Goal: Information Seeking & Learning: Learn about a topic

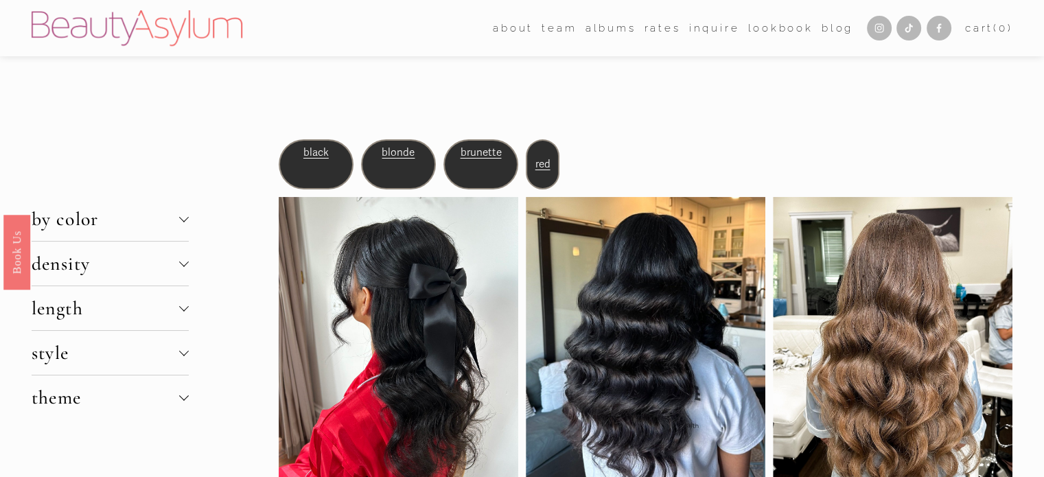
click at [316, 166] on div "black" at bounding box center [316, 163] width 75 height 49
click at [313, 152] on span "black" at bounding box center [315, 152] width 25 height 12
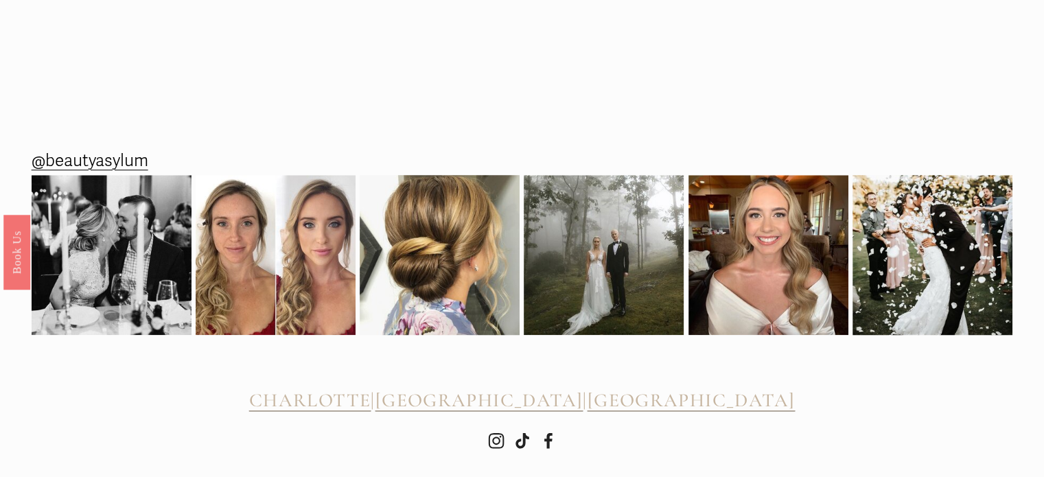
scroll to position [1440, 0]
click at [573, 290] on img at bounding box center [604, 254] width 160 height 160
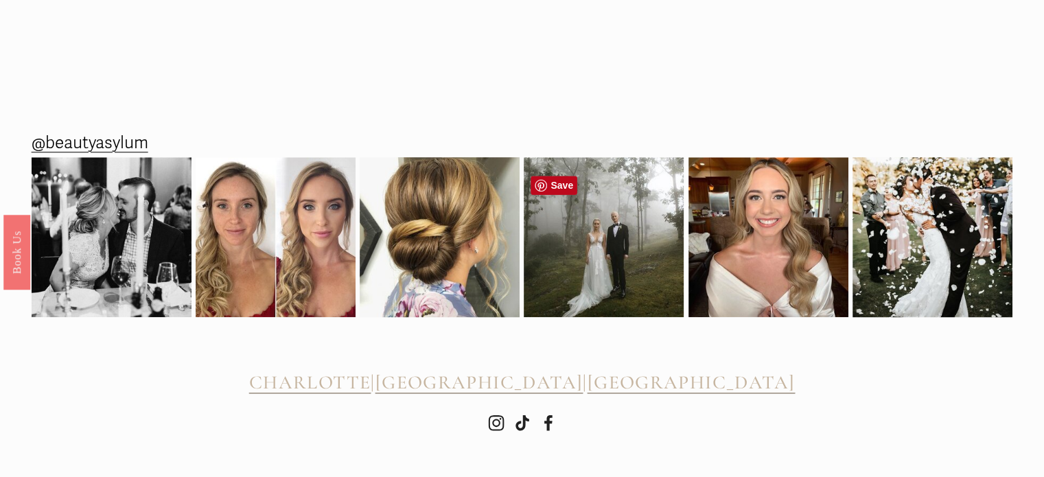
scroll to position [1460, 0]
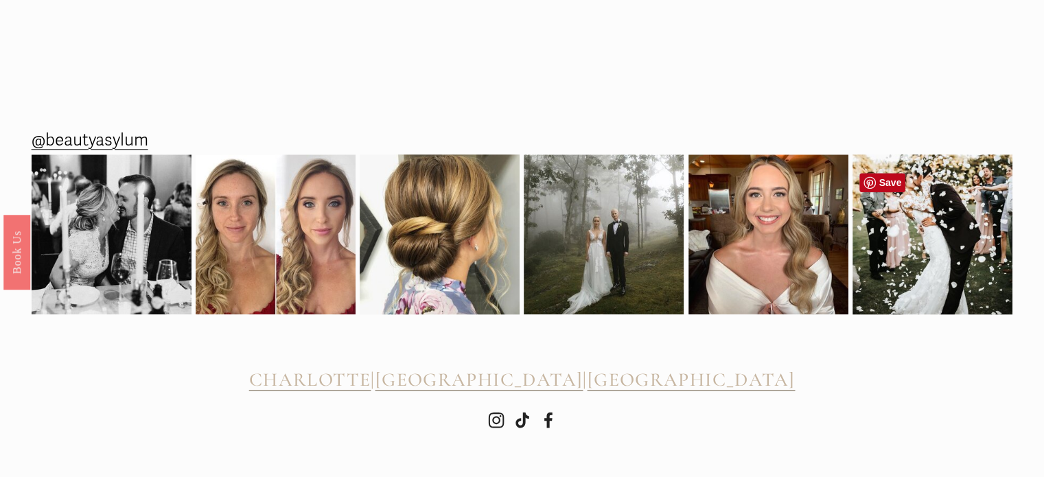
click at [970, 283] on img at bounding box center [932, 234] width 160 height 200
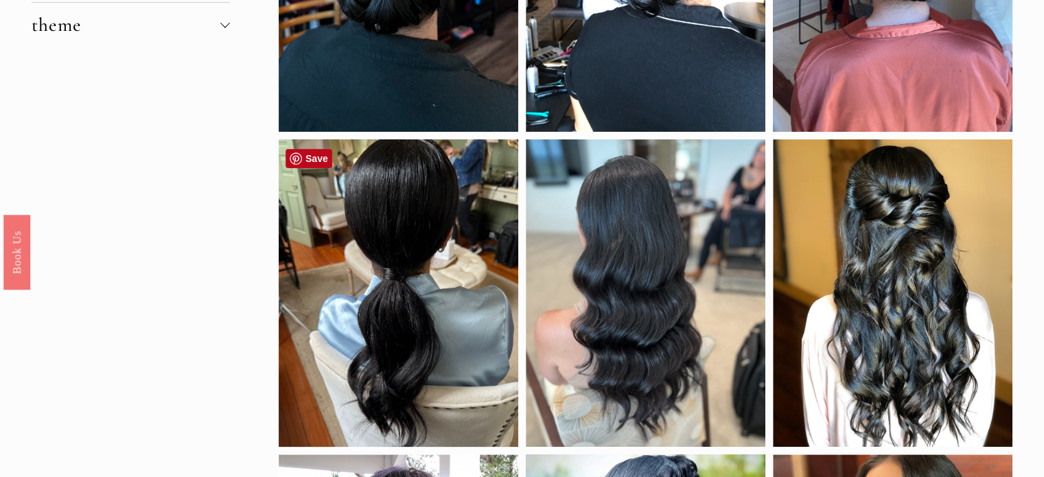
scroll to position [0, 0]
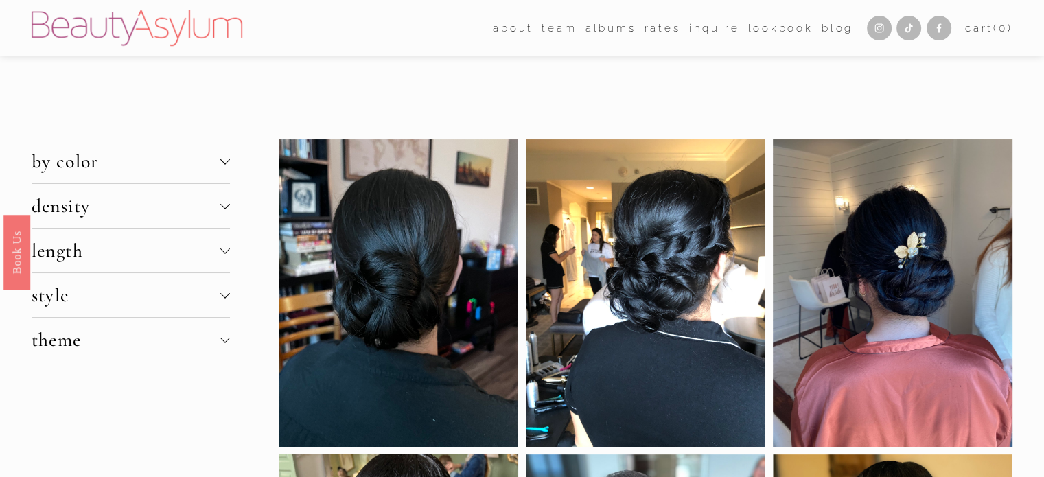
click at [220, 208] on div at bounding box center [225, 206] width 10 height 10
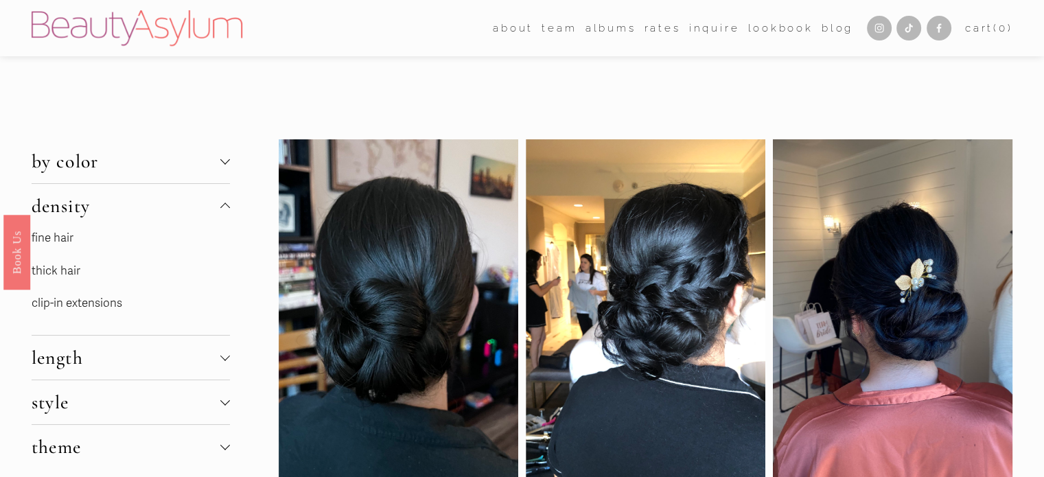
click at [60, 238] on link "fine hair" at bounding box center [53, 238] width 42 height 14
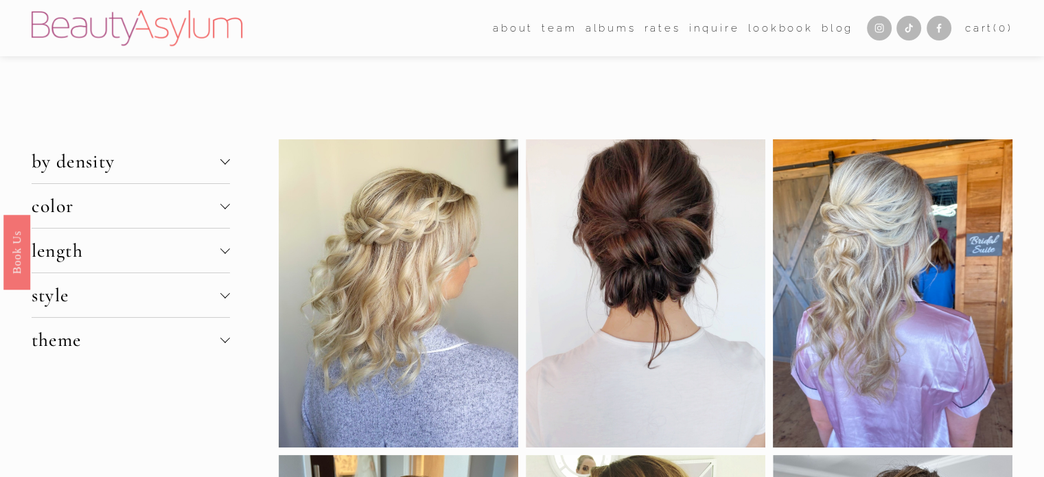
click at [218, 244] on span "length" at bounding box center [126, 250] width 189 height 23
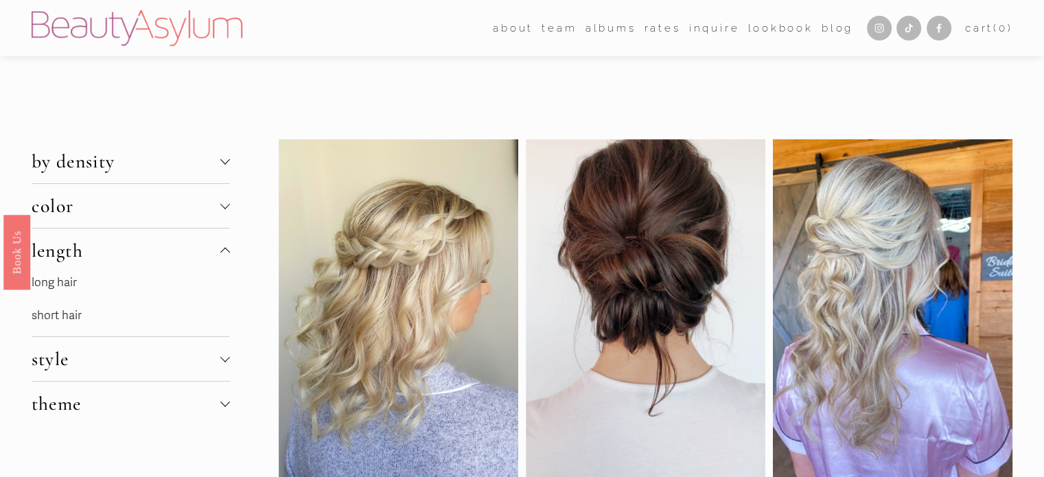
click at [60, 281] on link "long hair" at bounding box center [54, 282] width 45 height 14
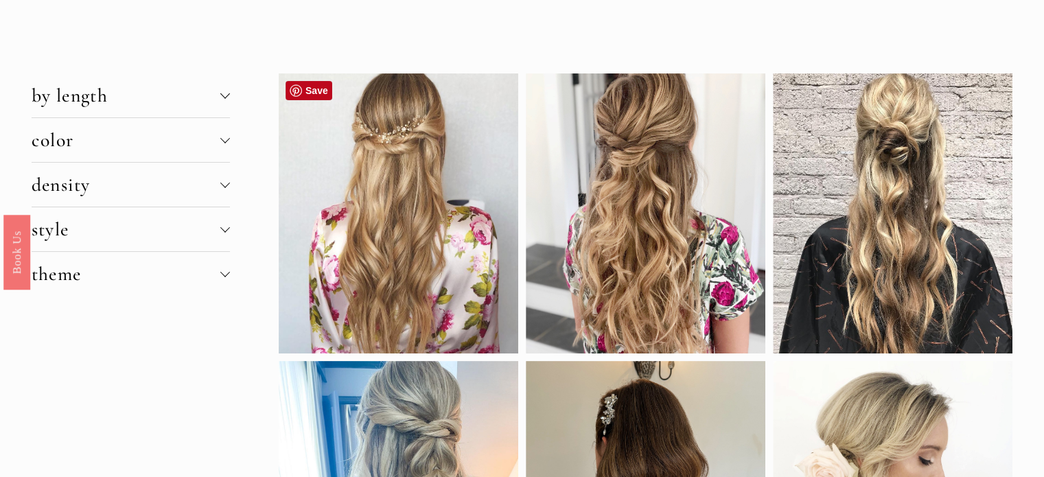
scroll to position [66, 0]
click at [212, 267] on span "theme" at bounding box center [126, 273] width 189 height 23
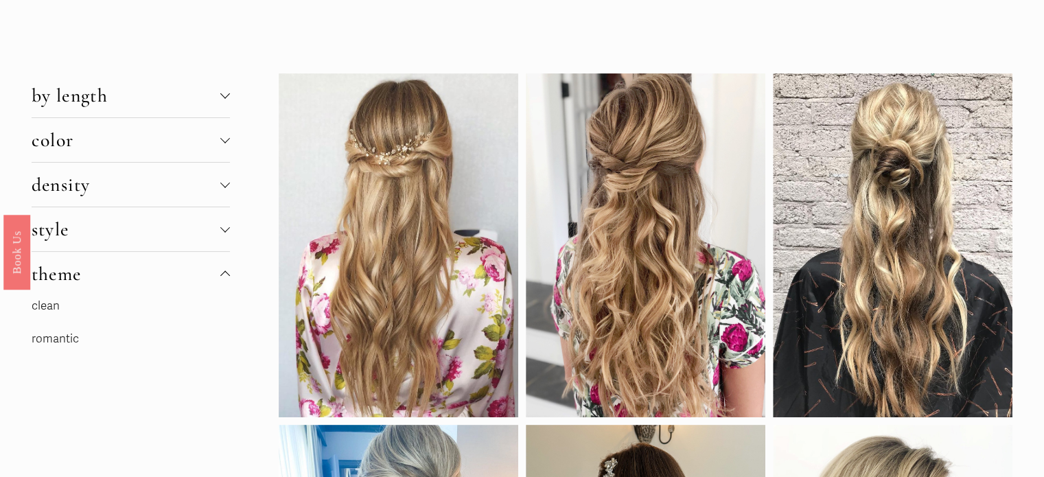
click at [64, 308] on p "clean" at bounding box center [131, 306] width 198 height 21
click at [56, 302] on link "clean" at bounding box center [46, 305] width 28 height 14
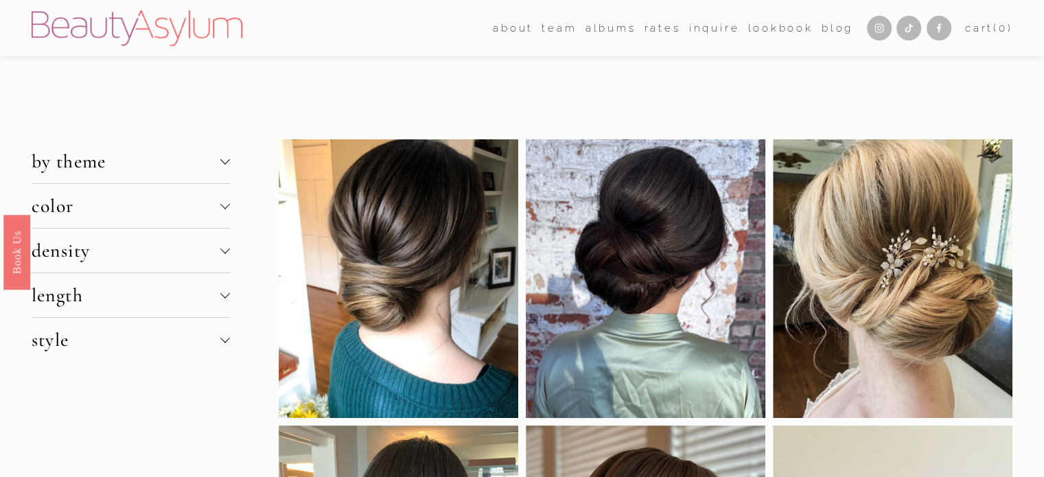
click at [189, 305] on span "length" at bounding box center [126, 294] width 189 height 23
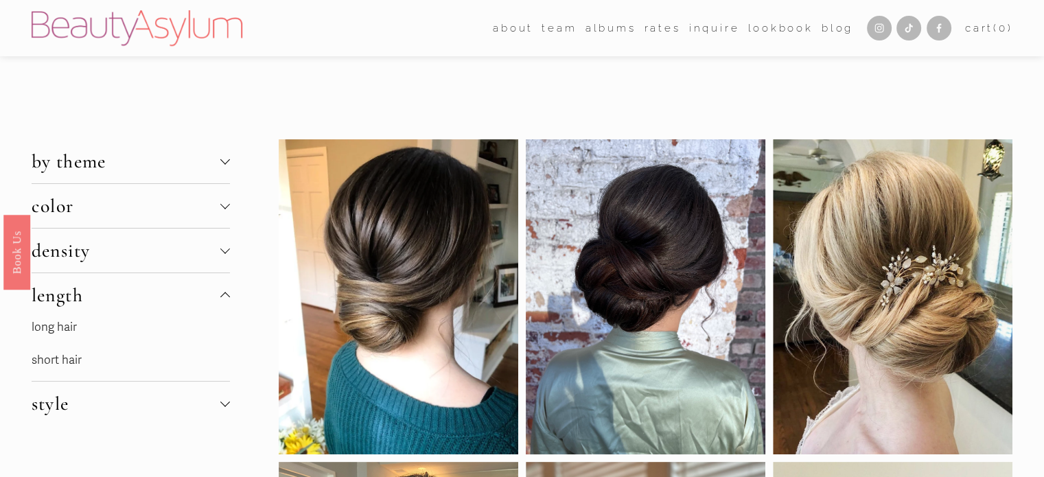
click at [213, 403] on span "style" at bounding box center [126, 403] width 189 height 23
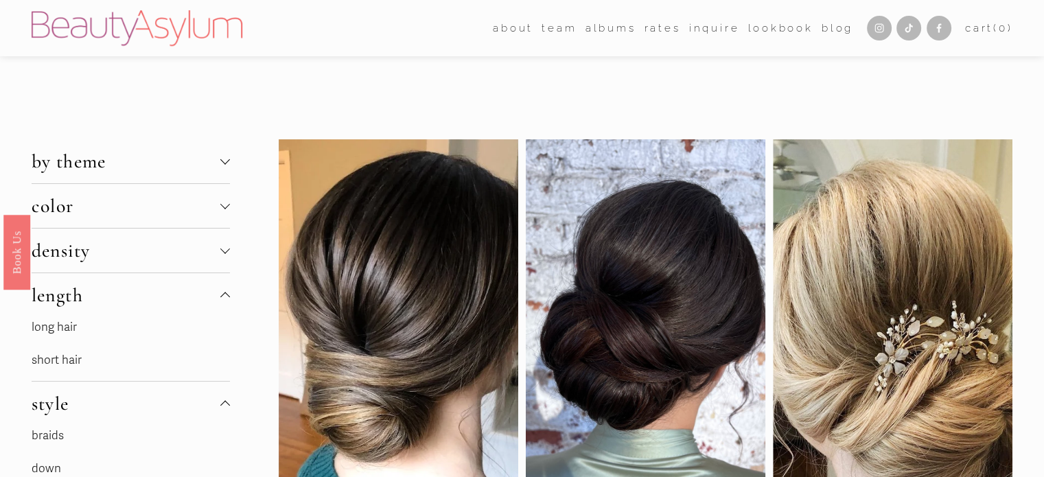
click at [189, 243] on span "density" at bounding box center [126, 250] width 189 height 23
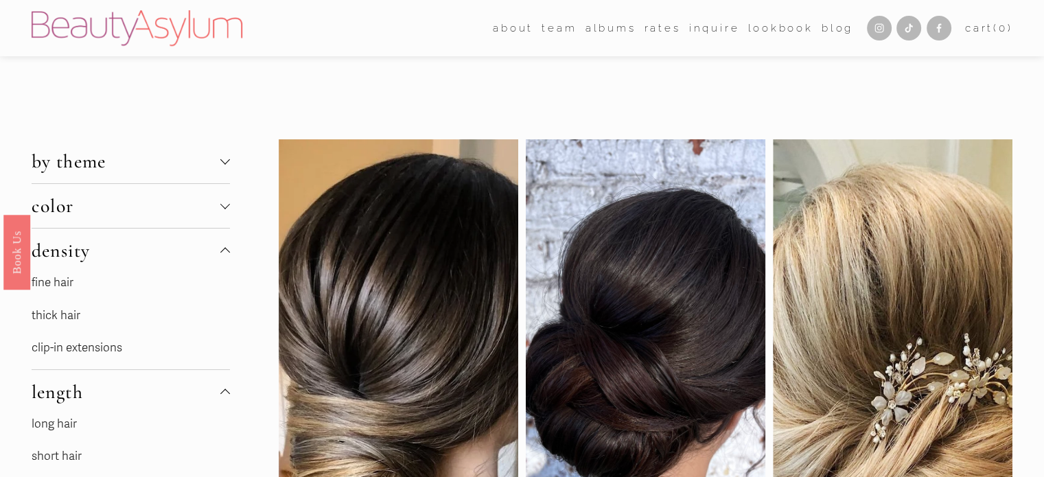
click at [68, 316] on link "thick hair" at bounding box center [56, 315] width 49 height 14
